Goal: Obtain resource: Download file/media

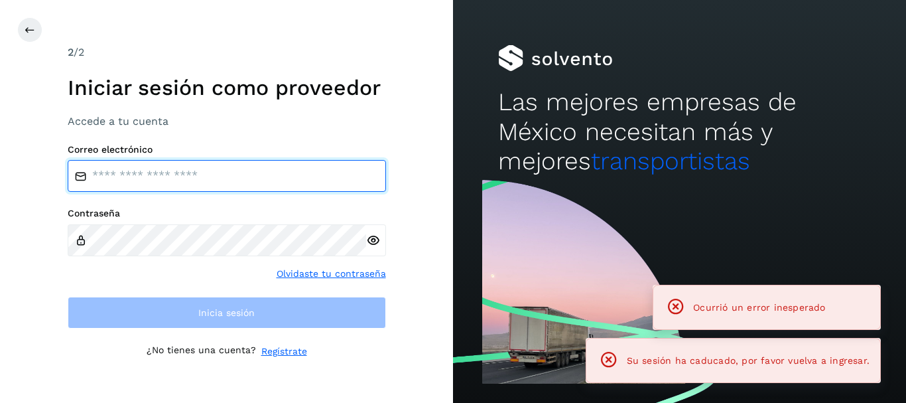
type input "**********"
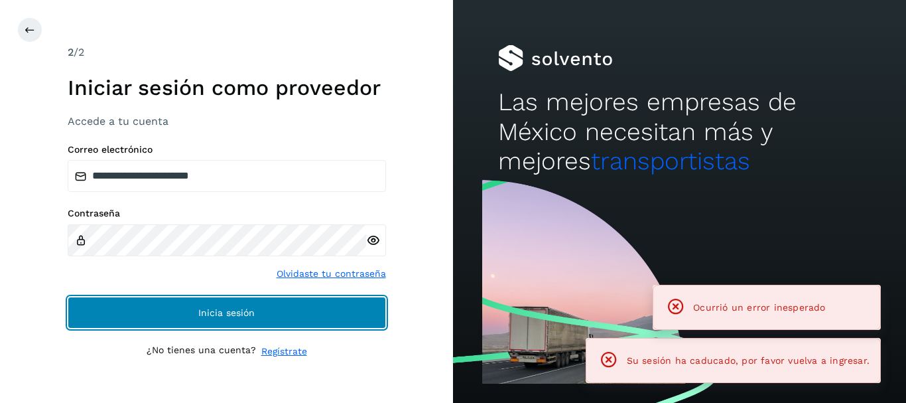
click at [277, 322] on button "Inicia sesión" at bounding box center [227, 313] width 318 height 32
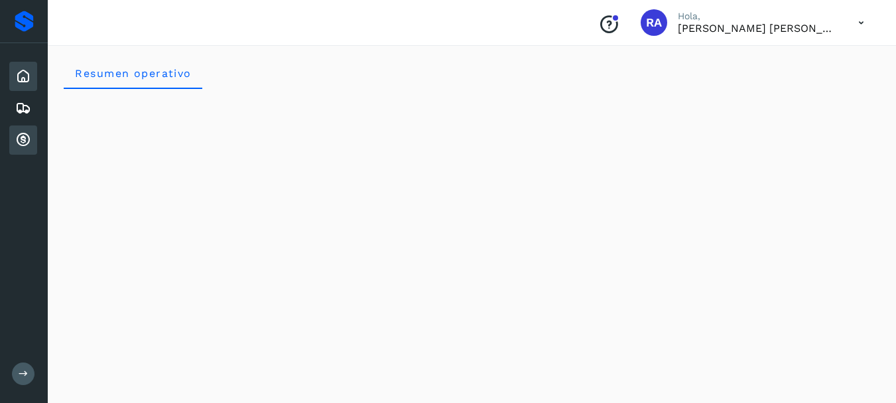
click at [18, 141] on icon at bounding box center [23, 140] width 16 height 16
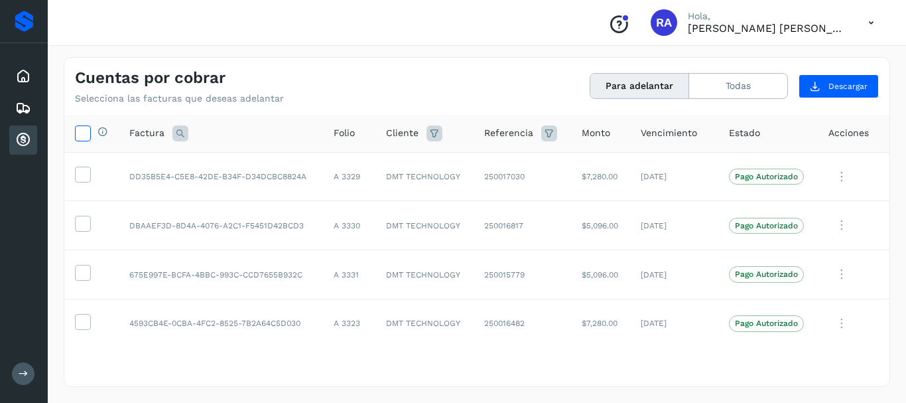
click at [83, 132] on icon at bounding box center [83, 132] width 14 height 14
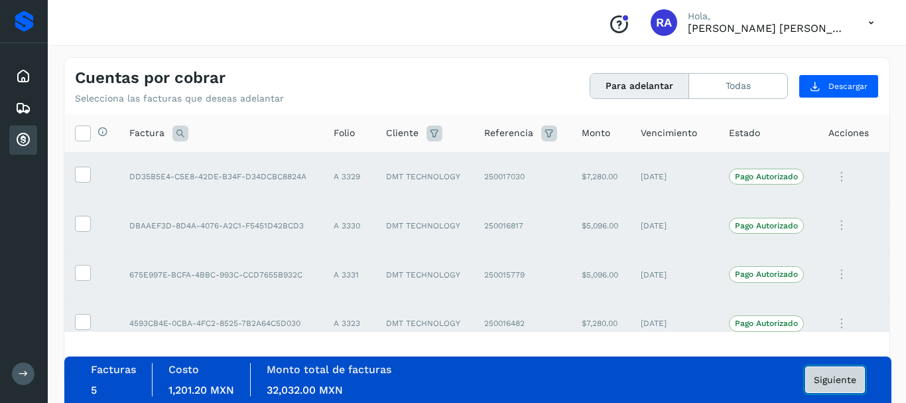
click at [851, 382] on span "Siguiente" at bounding box center [835, 379] width 42 height 9
click at [833, 382] on span "Siguiente" at bounding box center [835, 379] width 42 height 9
click at [832, 380] on span "Siguiente" at bounding box center [835, 379] width 42 height 9
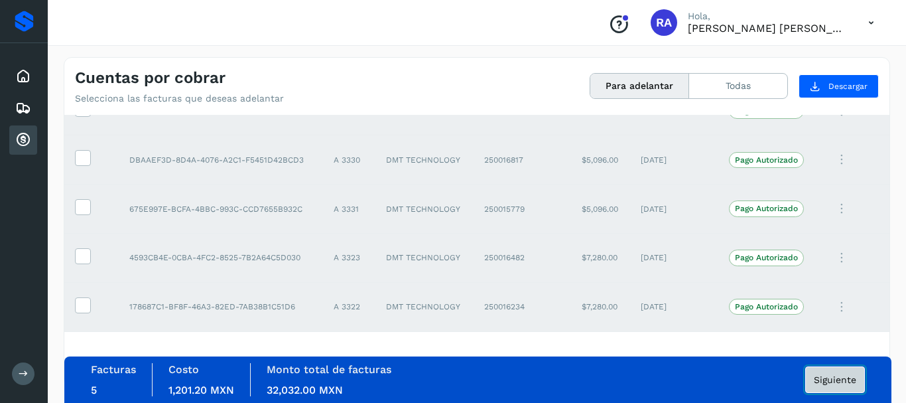
click at [824, 382] on span "Siguiente" at bounding box center [835, 379] width 42 height 9
drag, startPoint x: 824, startPoint y: 382, endPoint x: 841, endPoint y: 382, distance: 17.3
click at [841, 382] on span "Siguiente" at bounding box center [835, 379] width 42 height 9
click at [833, 378] on span "Siguiente" at bounding box center [835, 379] width 42 height 9
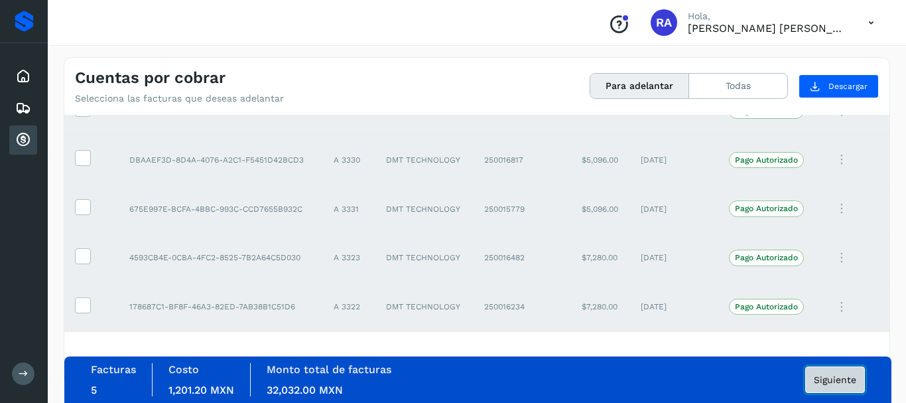
click at [833, 378] on span "Siguiente" at bounding box center [835, 379] width 42 height 9
click at [738, 86] on button "Todas" at bounding box center [738, 86] width 98 height 25
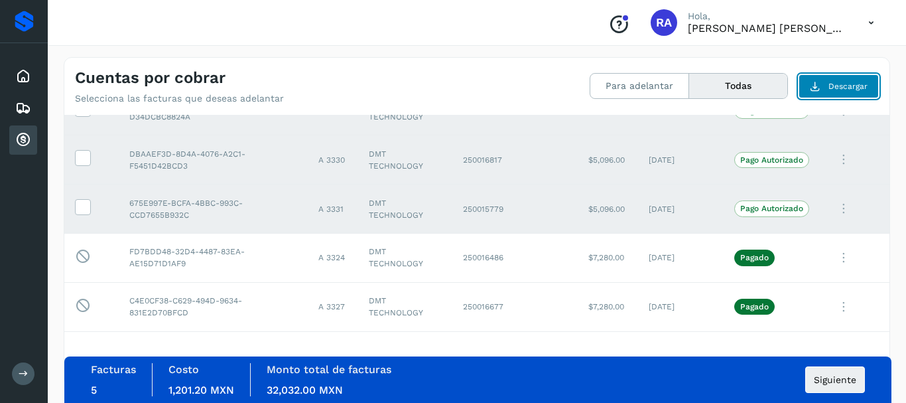
click at [837, 89] on span "Descargar" at bounding box center [848, 86] width 39 height 12
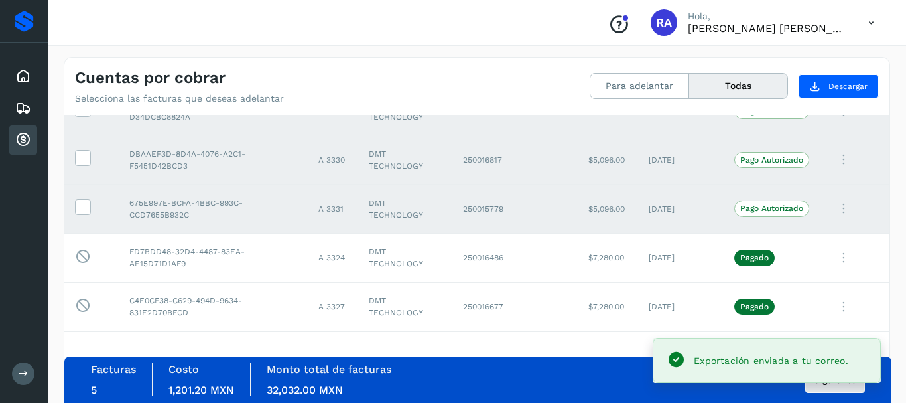
click at [770, 391] on div "Facturas 5 Costo 1,201.20 MXN Monto total de facturas 32,032.00 MXN Siguiente" at bounding box center [478, 379] width 774 height 33
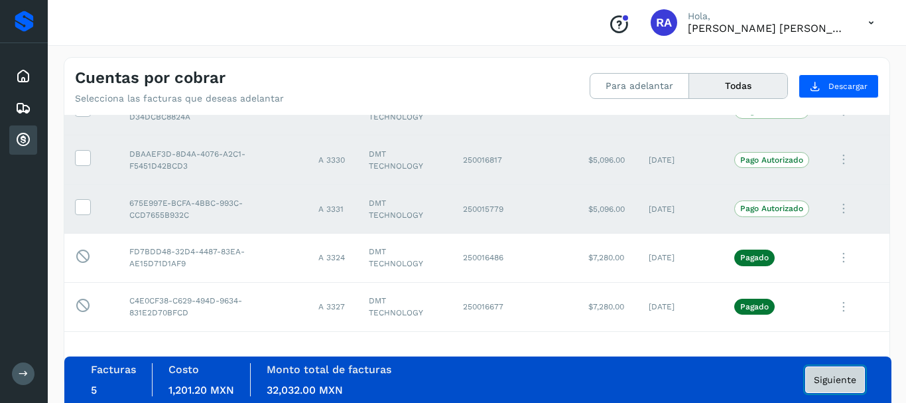
click at [837, 384] on span "Siguiente" at bounding box center [835, 379] width 42 height 9
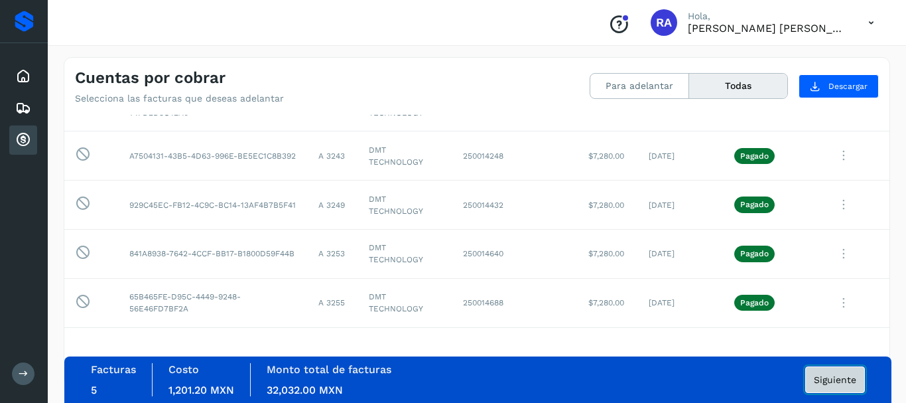
scroll to position [0, 0]
